Goal: Browse casually

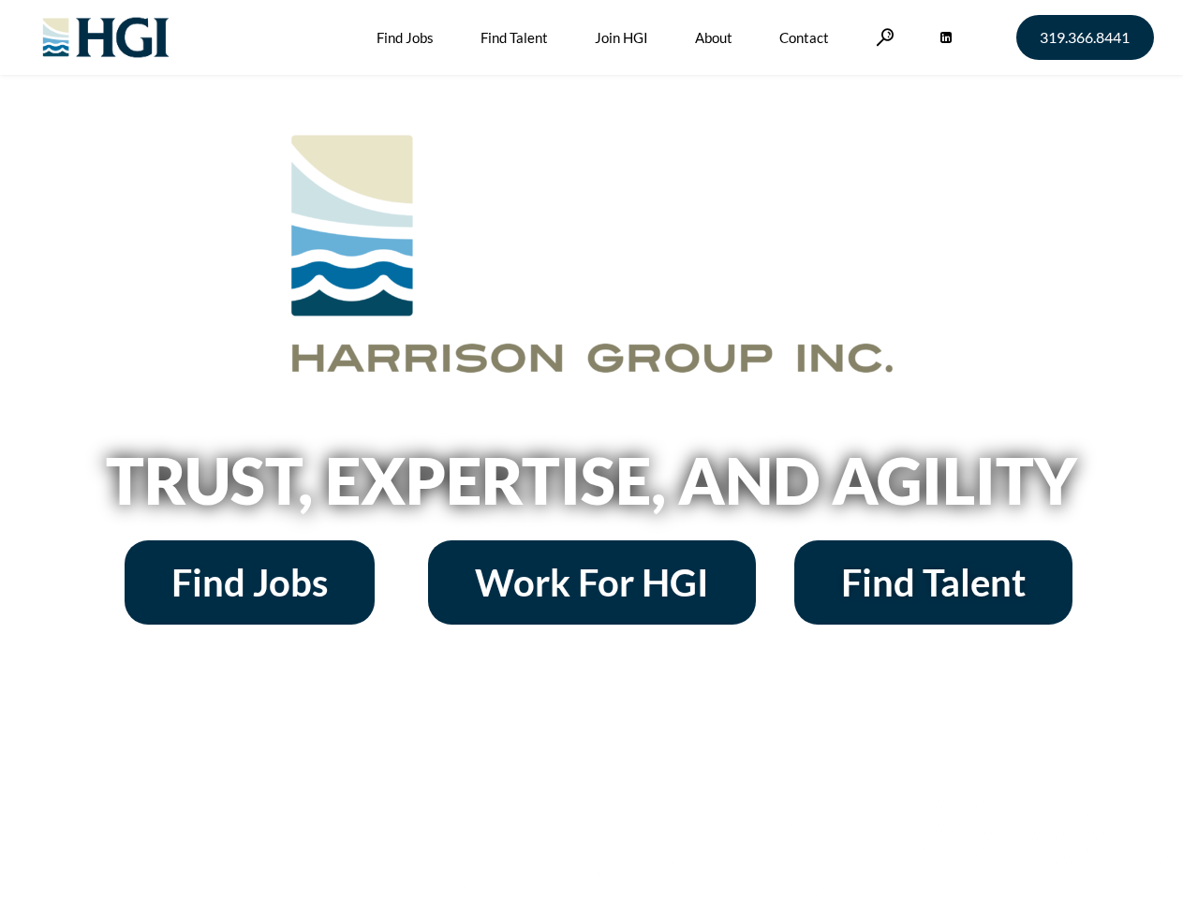
click at [591, 450] on h2 "Trust, Expertise, and Agility" at bounding box center [592, 481] width 1068 height 64
click at [882, 37] on link at bounding box center [885, 37] width 19 height 18
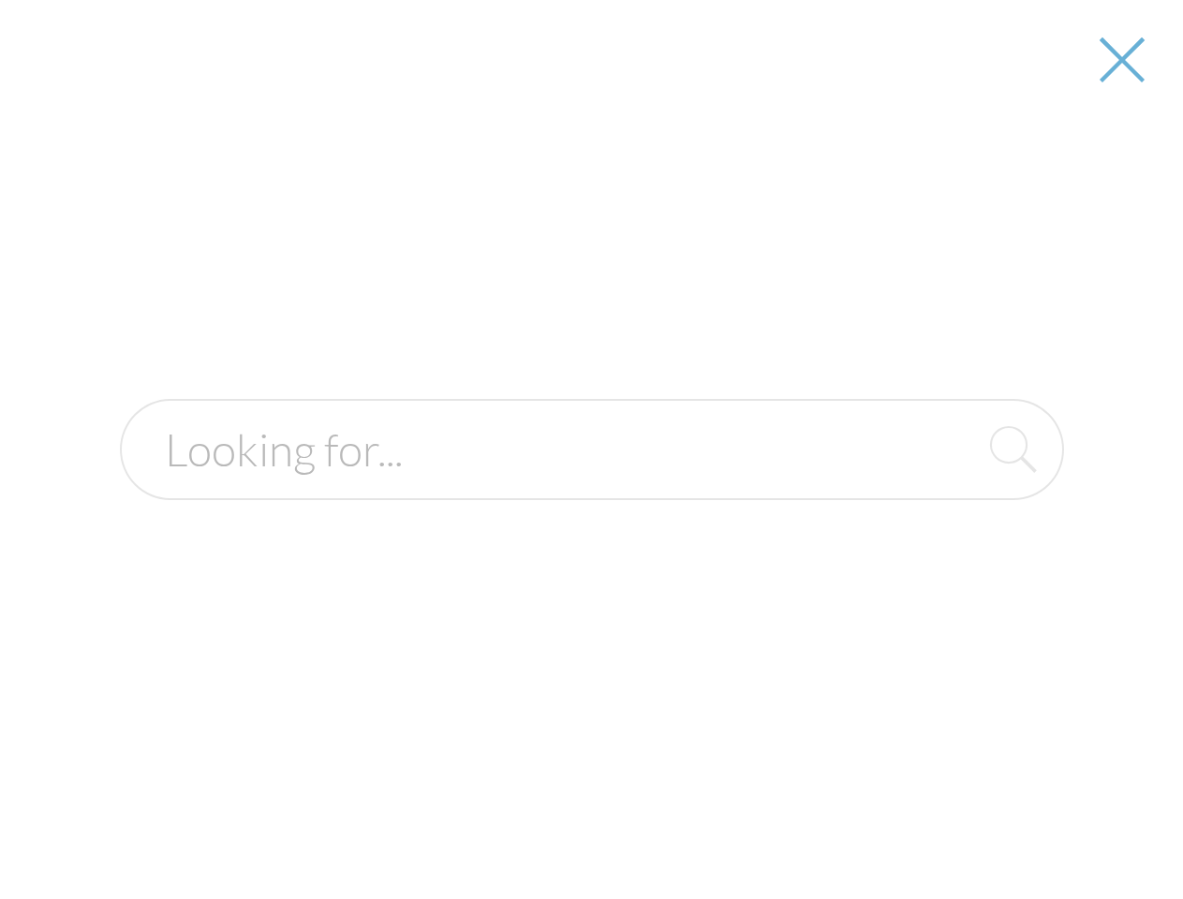
click at [591, 487] on h2 "Trust, Expertise, and Agility" at bounding box center [592, 481] width 1068 height 64
